Goal: Information Seeking & Learning: Learn about a topic

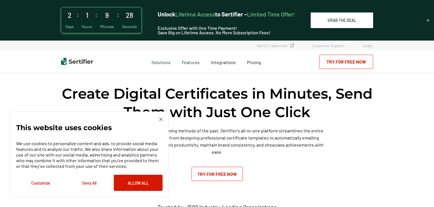
click at [160, 119] on img at bounding box center [160, 119] width 3 height 3
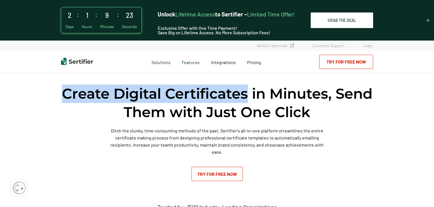
drag, startPoint x: 83, startPoint y: 94, endPoint x: 266, endPoint y: 96, distance: 184.0
click at [266, 96] on h1 "Create Digital Certificates in Minutes, Send Them with Just One Click" at bounding box center [217, 102] width 312 height 37
copy h1 "Create Digital Certificates"
click at [225, 129] on p "Ditch the clunky, time-consuming methods of the past. Sertifier’s all-in-one pl…" at bounding box center [217, 141] width 218 height 28
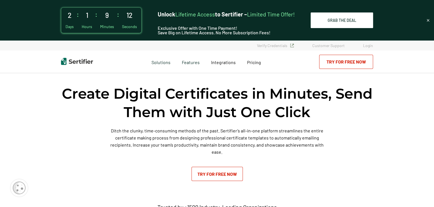
click at [225, 129] on p "Ditch the clunky, time-consuming methods of the past. Sertifier’s all-in-one pl…" at bounding box center [217, 141] width 218 height 28
copy p "Sertifier’s"
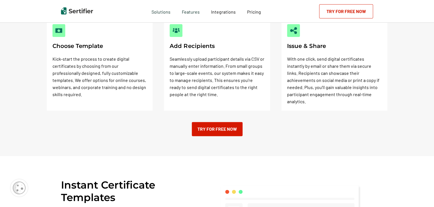
scroll to position [269, 0]
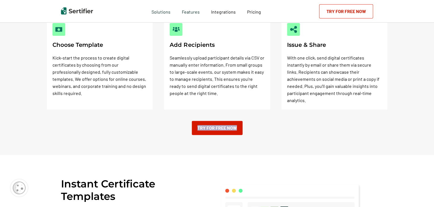
drag, startPoint x: 179, startPoint y: 121, endPoint x: 245, endPoint y: 127, distance: 65.7
click at [245, 127] on div "How It Works Choose Template Kick-start the process to create digital certifica…" at bounding box center [217, 64] width 434 height 181
copy link "Try for Free Now"
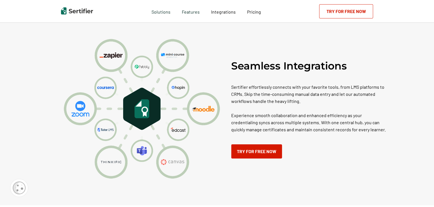
scroll to position [961, 0]
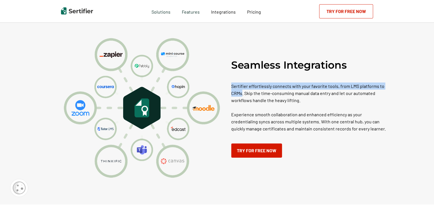
drag, startPoint x: 232, startPoint y: 79, endPoint x: 243, endPoint y: 88, distance: 14.5
click at [243, 88] on p "Sertifier effortlessly connects with your favorite tools, from LMS platforms to…" at bounding box center [309, 108] width 156 height 50
drag, startPoint x: 232, startPoint y: 79, endPoint x: 245, endPoint y: 88, distance: 15.3
click at [245, 88] on p "Sertifier effortlessly connects with your favorite tools, from LMS platforms to…" at bounding box center [309, 108] width 156 height 50
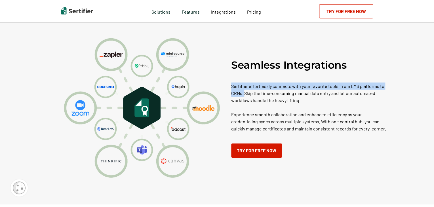
click at [213, 124] on img at bounding box center [142, 108] width 156 height 152
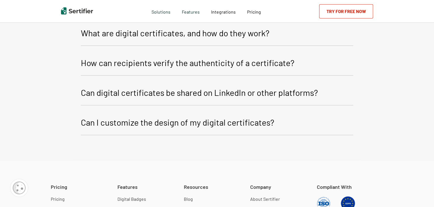
scroll to position [2358, 0]
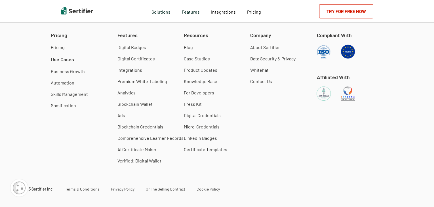
click at [260, 43] on div "Company About Sertifier Data Security & Privacy Whitehat Contact Us" at bounding box center [283, 61] width 66 height 58
click at [265, 45] on link "About Sertifier" at bounding box center [265, 48] width 30 height 6
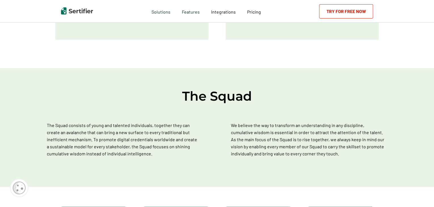
scroll to position [89, 0]
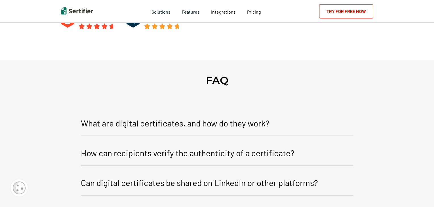
click at [143, 116] on p "What are digital certificates, and how do they work?" at bounding box center [175, 123] width 189 height 14
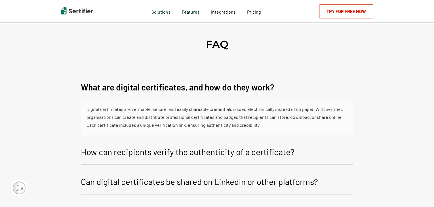
scroll to position [2153, 0]
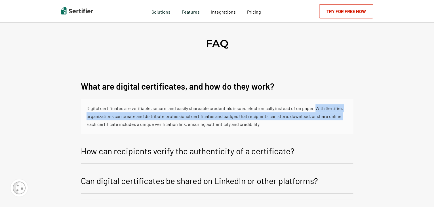
drag, startPoint x: 312, startPoint y: 101, endPoint x: 340, endPoint y: 110, distance: 28.6
click at [340, 110] on div "Digital certificates are verifiable, secure, and easily shareable credentials i…" at bounding box center [216, 116] width 261 height 24
copy div "With Sertifier, organizations can create and distribute professional certificat…"
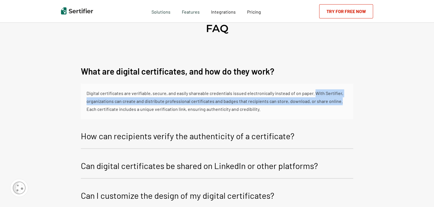
click at [250, 129] on p "How can recipients verify the authenticity of a certificate?" at bounding box center [187, 136] width 213 height 14
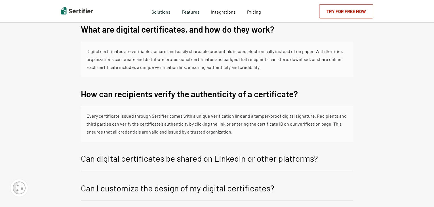
scroll to position [2213, 0]
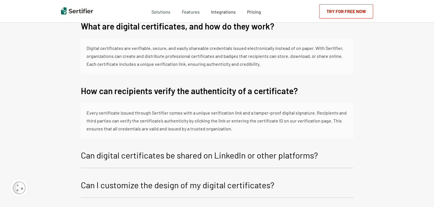
click at [211, 156] on button "Can digital certificates be shared on LinkedIn or other platforms?" at bounding box center [217, 156] width 272 height 24
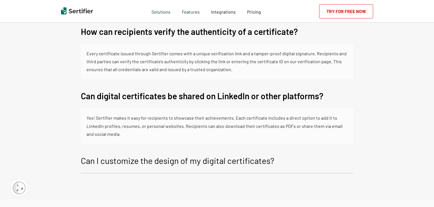
click at [211, 156] on p "Can I customize the design of my digital certificates?" at bounding box center [177, 161] width 193 height 14
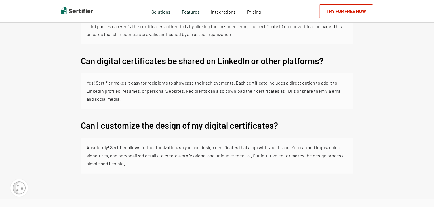
scroll to position [2308, 0]
drag, startPoint x: 200, startPoint y: 141, endPoint x: 287, endPoint y: 142, distance: 87.0
click at [287, 143] on div "Absolutely! Sertifier allows full customization, so you can design certificates…" at bounding box center [216, 155] width 261 height 24
copy div "design certificates that align with your brand"
click at [183, 144] on div "Absolutely! Sertifier allows full customization, so you can design certificates…" at bounding box center [216, 155] width 261 height 24
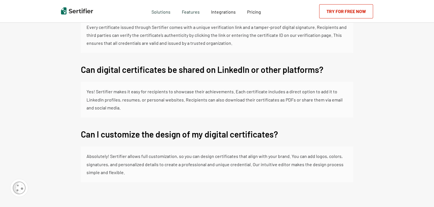
scroll to position [2299, 0]
click at [256, 139] on button "Can I customize the design of my digital certificates?" at bounding box center [217, 135] width 272 height 24
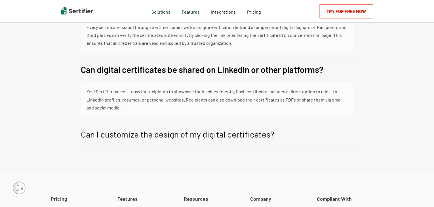
scroll to position [2290, 0]
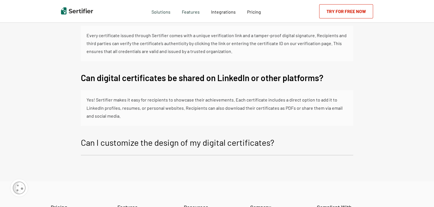
click at [256, 139] on p "Can I customize the design of my digital certificates?" at bounding box center [177, 143] width 193 height 14
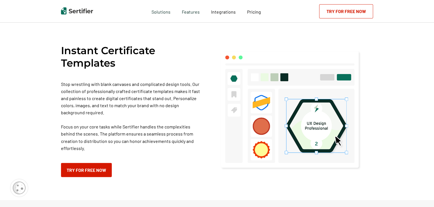
scroll to position [0, 0]
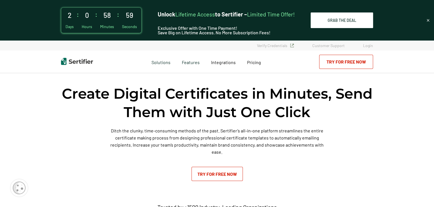
click at [428, 21] on img at bounding box center [428, 20] width 4 height 4
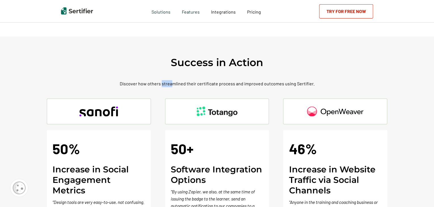
scroll to position [1545, 0]
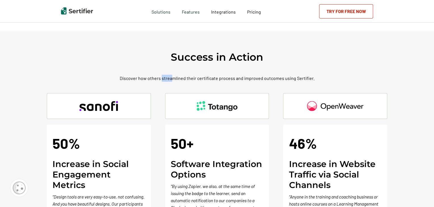
click at [304, 58] on div "Success in Action Discover how others streamlined their certificate process and…" at bounding box center [217, 169] width 434 height 276
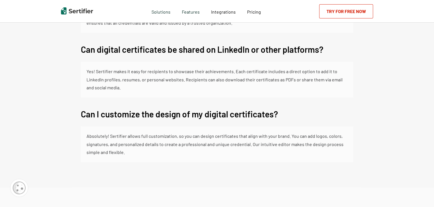
scroll to position [2280, 0]
